Goal: Navigation & Orientation: Find specific page/section

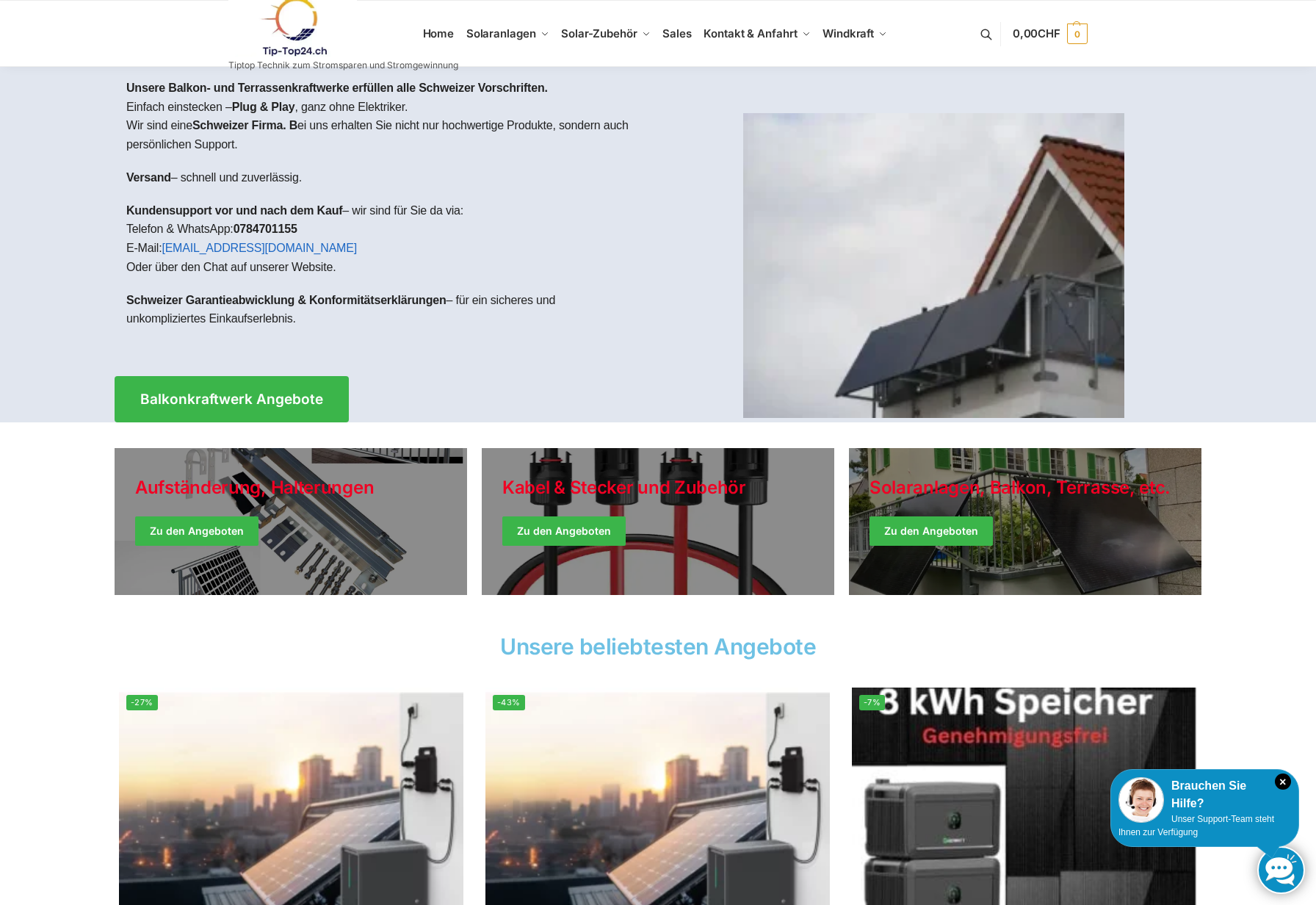
click at [436, 30] on link at bounding box center [342, 27] width 230 height 60
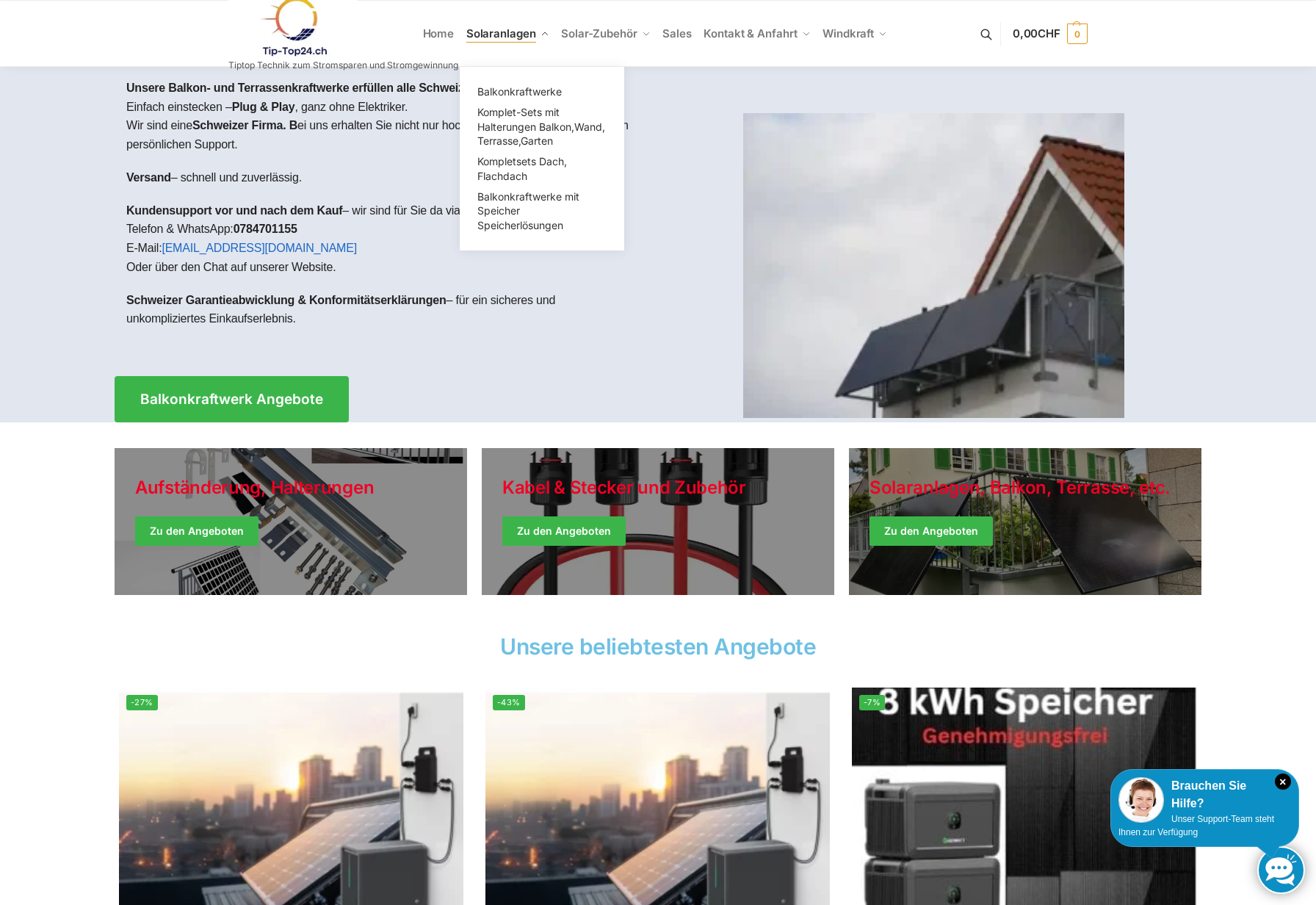
click at [513, 37] on span "Solaranlagen" at bounding box center [501, 33] width 70 height 14
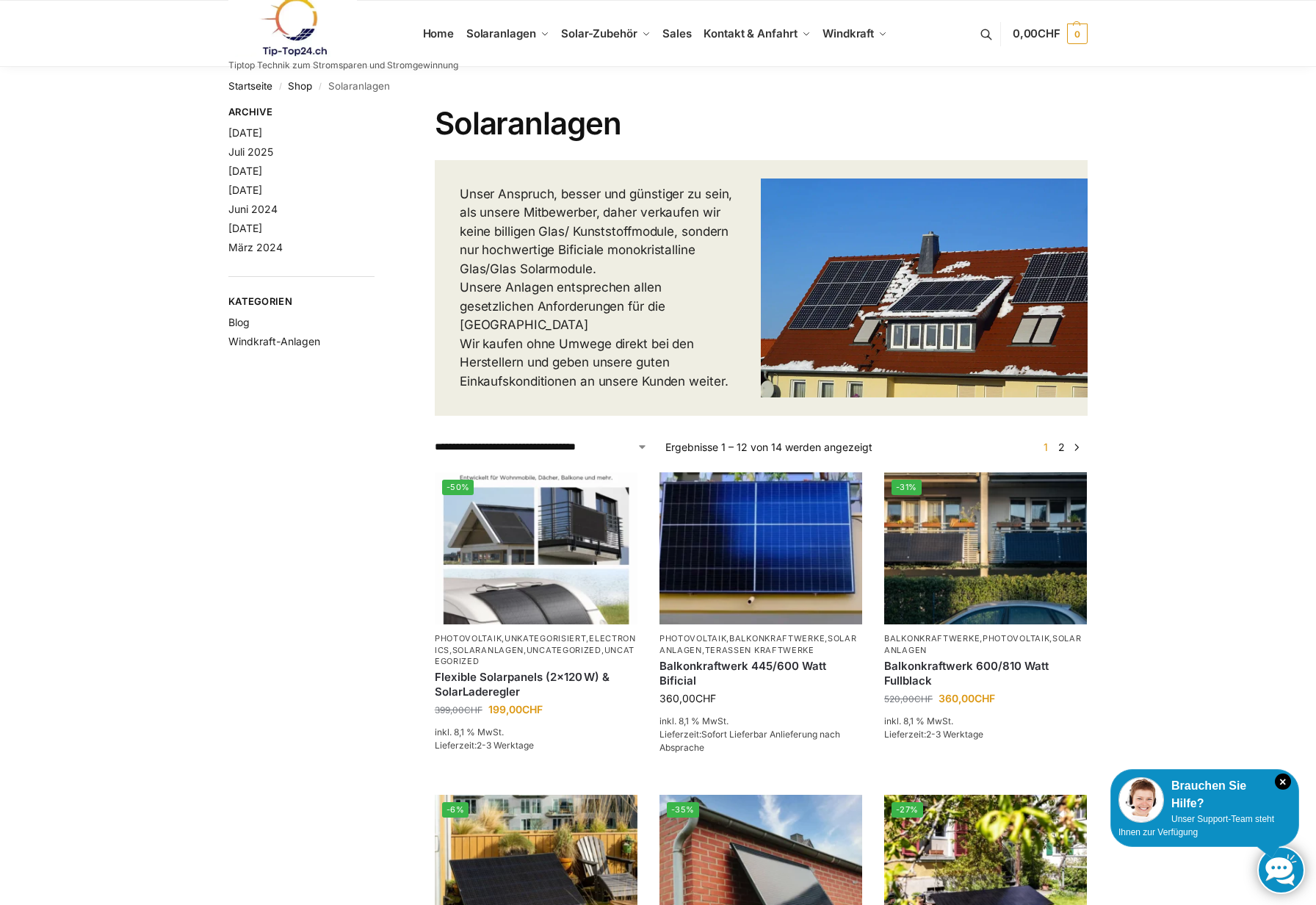
click at [987, 30] on button at bounding box center [994, 34] width 37 height 68
click at [990, 34] on button at bounding box center [994, 34] width 37 height 68
